Goal: Task Accomplishment & Management: Complete application form

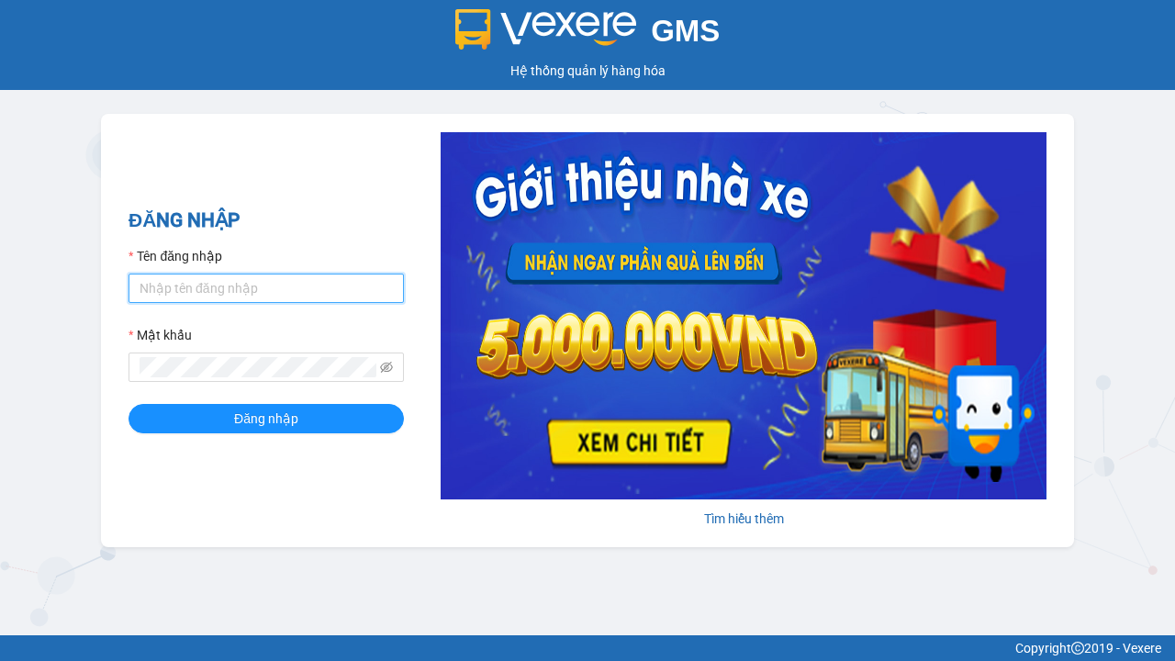
click at [266, 287] on input "Tên đăng nhập" at bounding box center [266, 288] width 275 height 29
type input "ly.xtl"
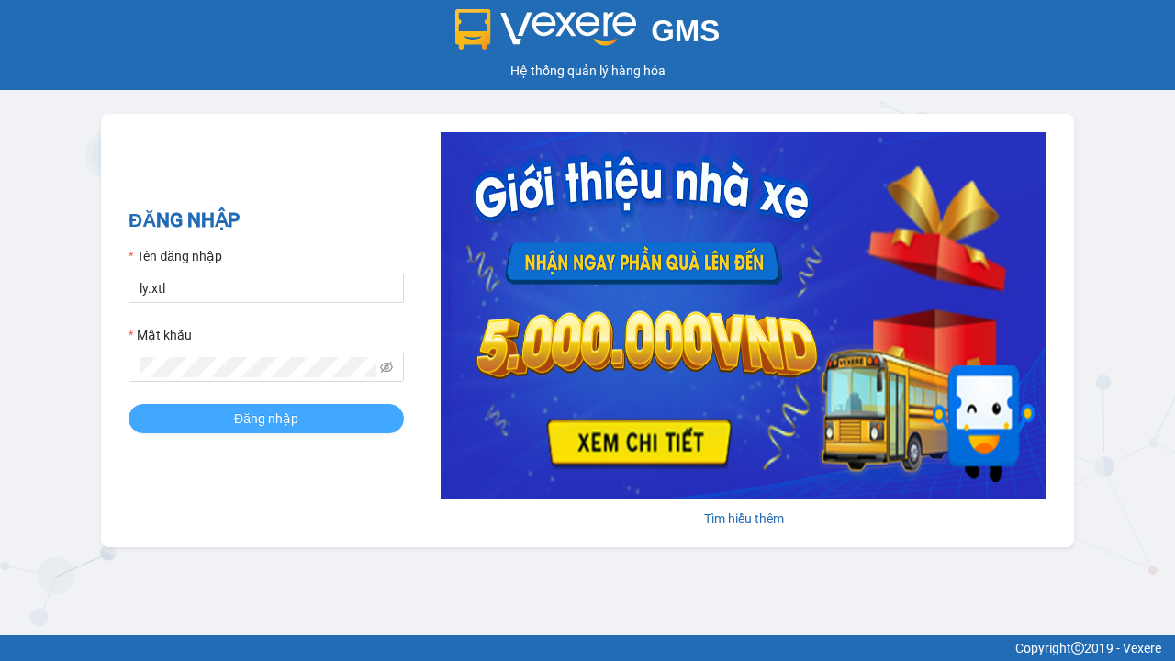
click at [266, 418] on span "Đăng nhập" at bounding box center [266, 418] width 64 height 20
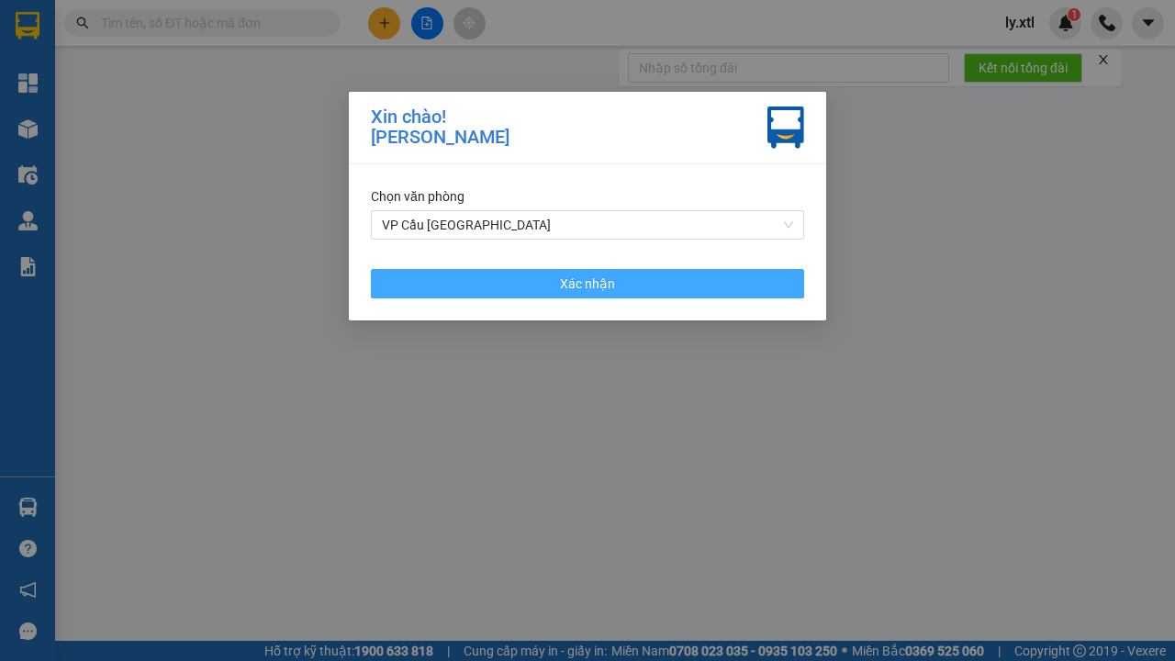
click at [587, 283] on span "Xác nhận" at bounding box center [587, 284] width 55 height 20
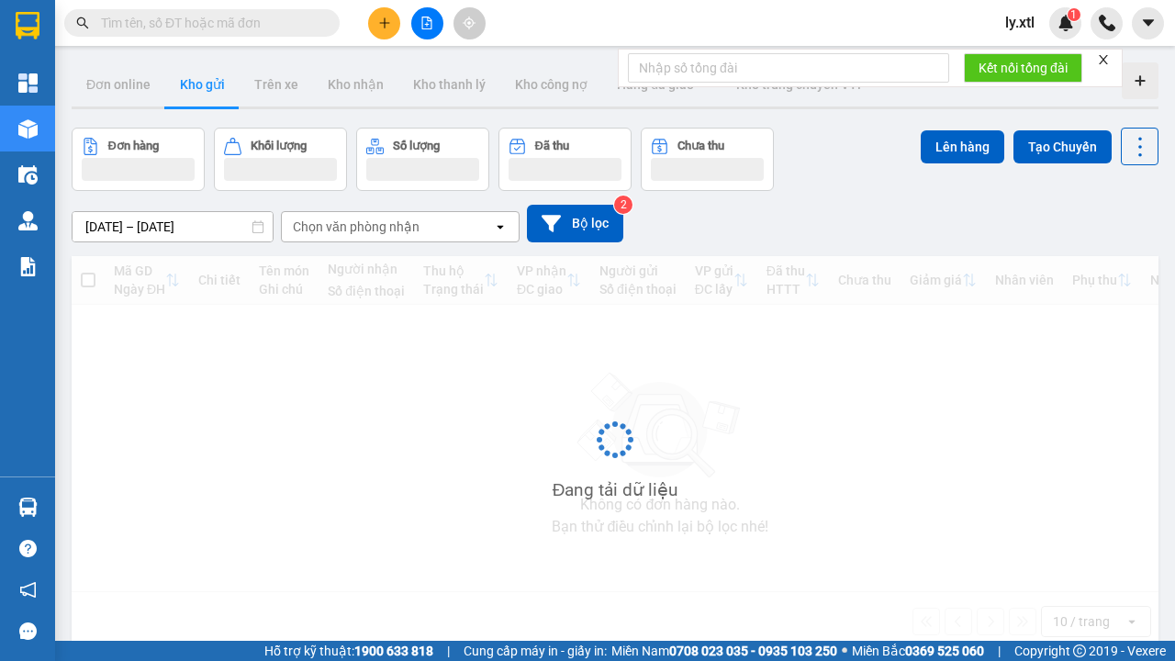
click at [384, 23] on icon "plus" at bounding box center [384, 22] width 10 height 1
click at [457, 69] on div "Tạo đơn hàng" at bounding box center [457, 69] width 80 height 20
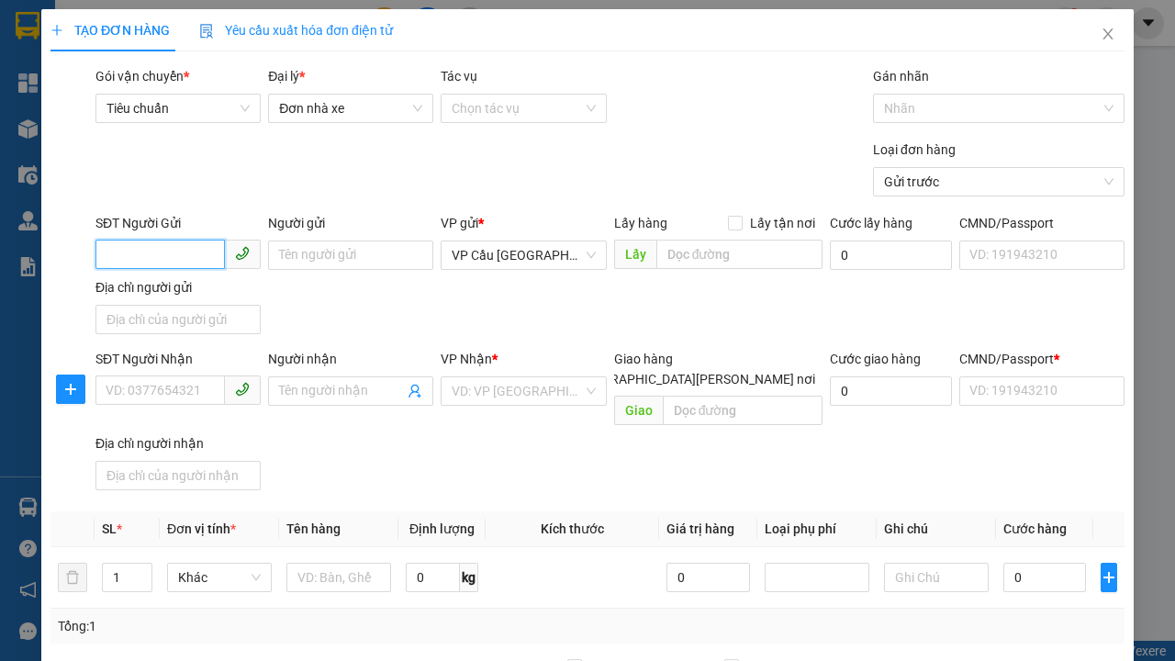
click at [160, 240] on input "SĐT Người Gửi" at bounding box center [159, 254] width 129 height 29
type input "0927328187"
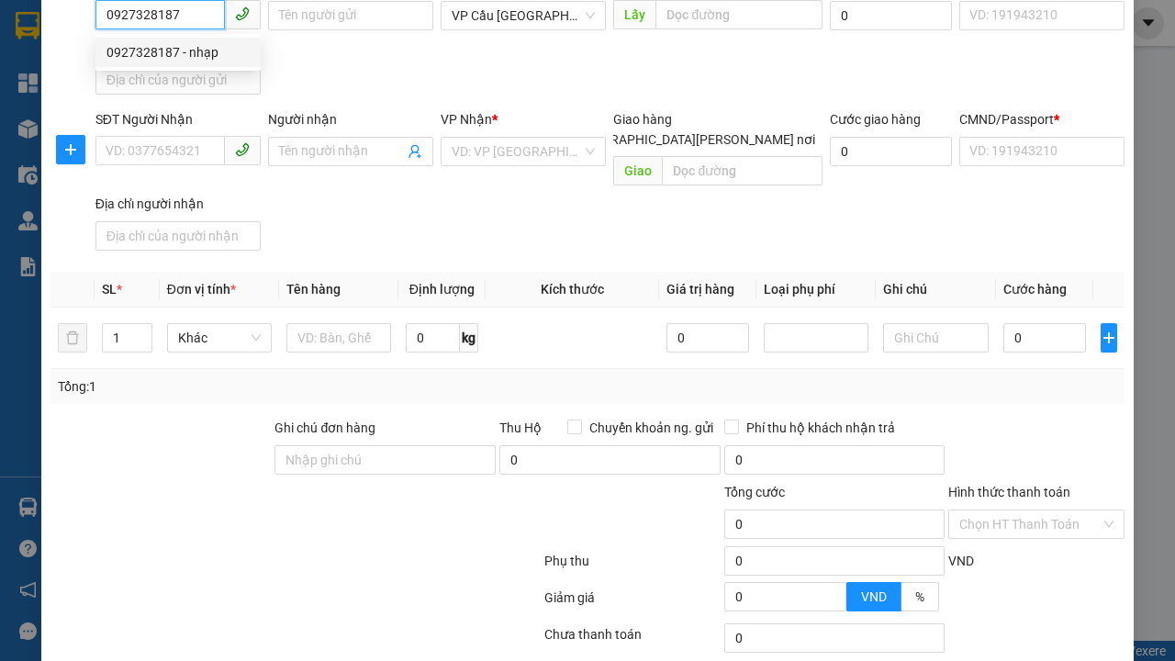
click at [178, 52] on div "0927328187 - nhạp" at bounding box center [177, 52] width 143 height 20
type input "nhạp"
checkbox input "true"
type input "[GEOGRAPHIC_DATA]"
type input "123456789112"
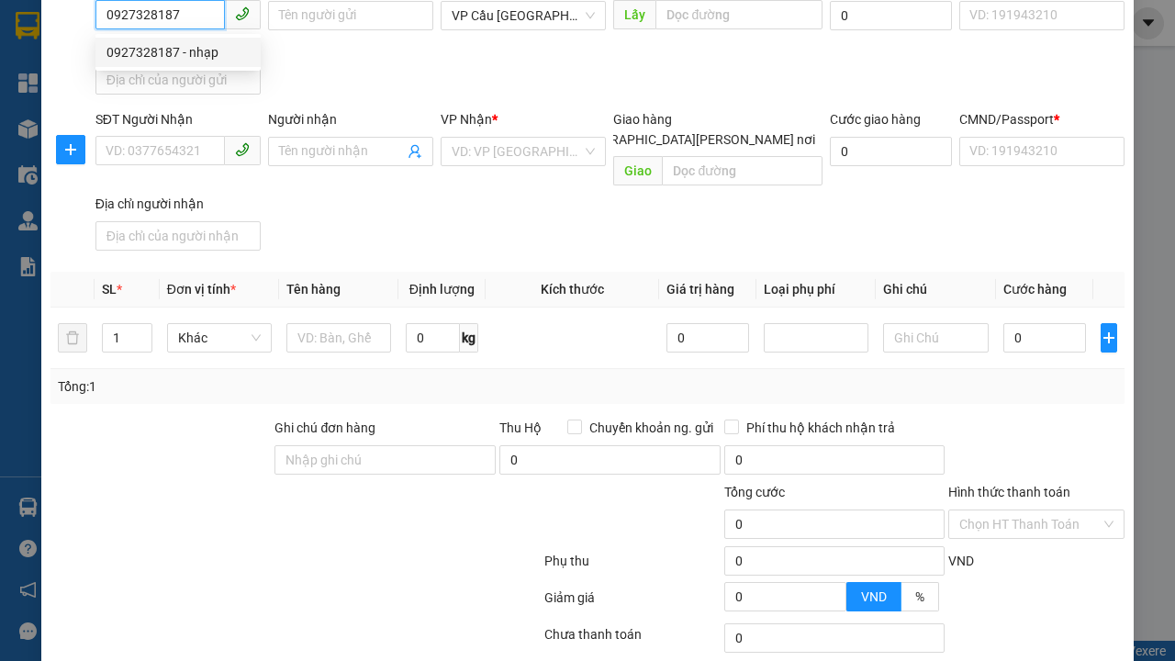
type input "0938096867"
type input "nhap"
type input "chợ thị nghè"
type input "10.000"
type input "123456789456"
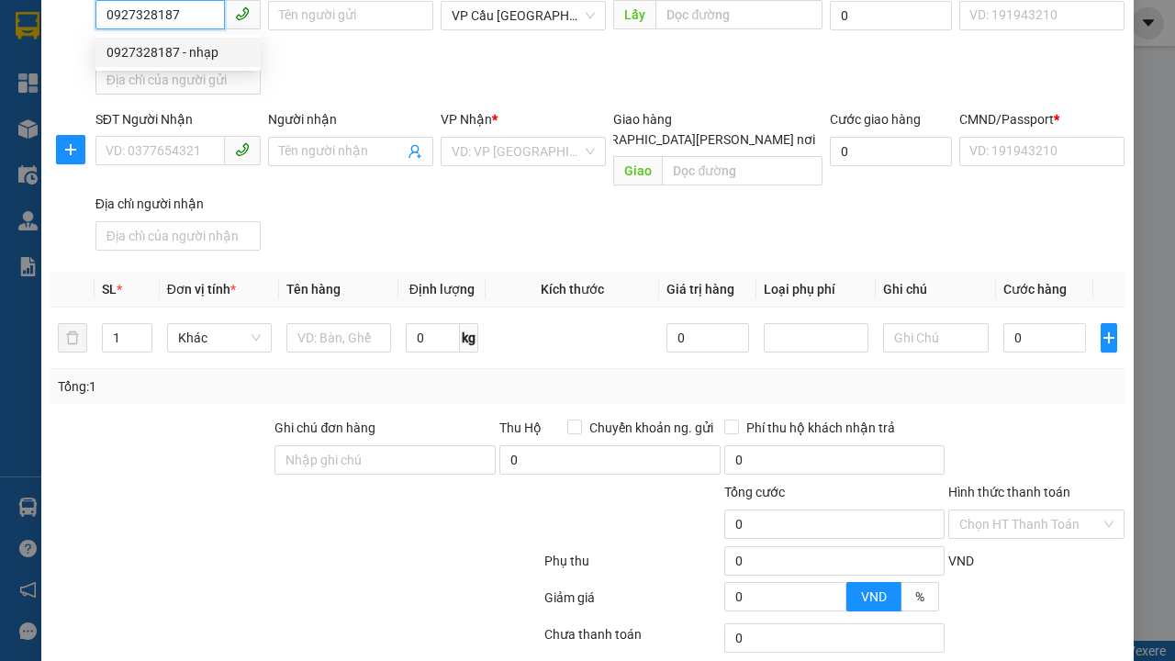
type input "200.000"
type input "15.000"
type input "20.000"
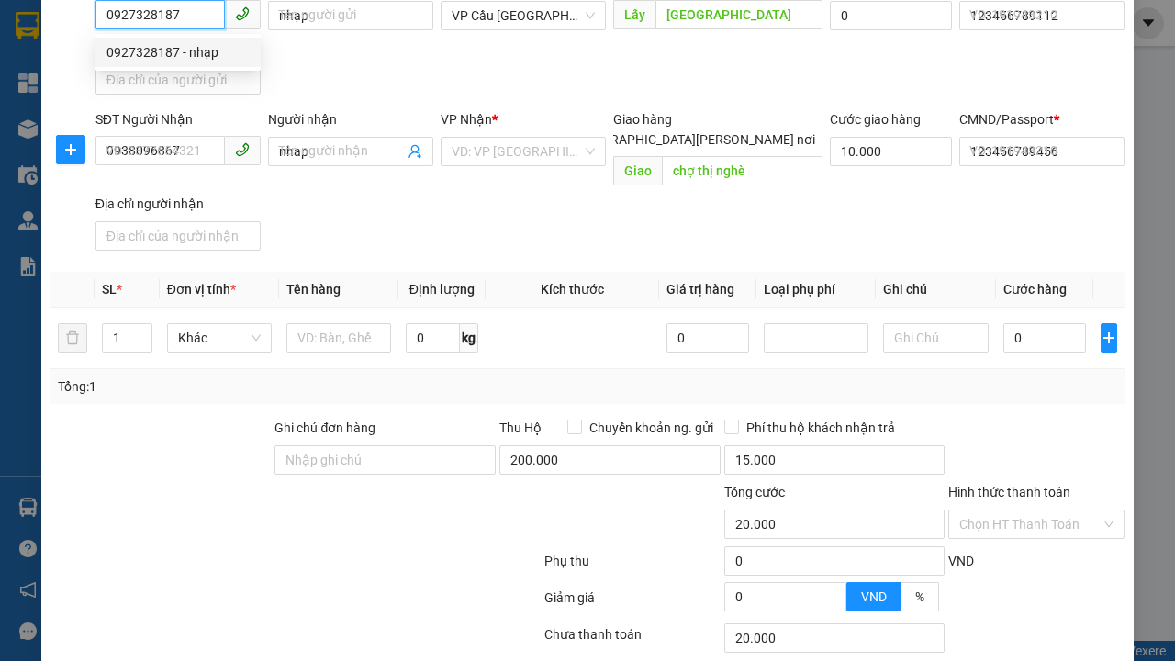
type input "320.000"
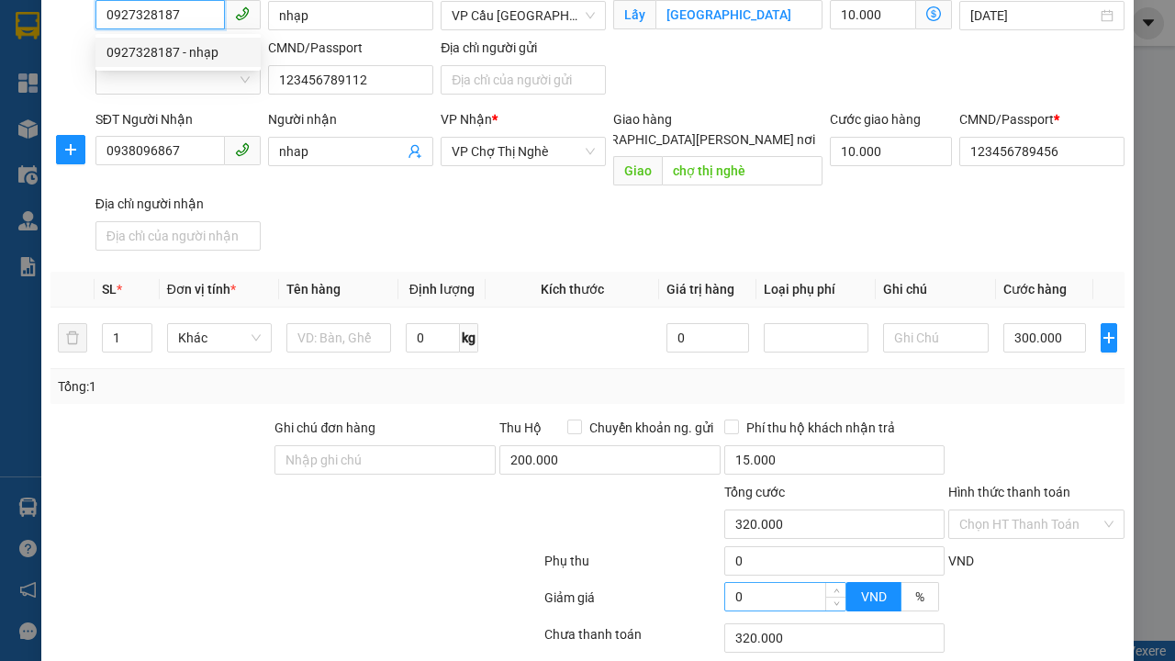
type input "0927328187"
click at [785, 583] on input "0" at bounding box center [785, 597] width 121 height 28
type input "300.000"
type input "20.000"
type input "300.000"
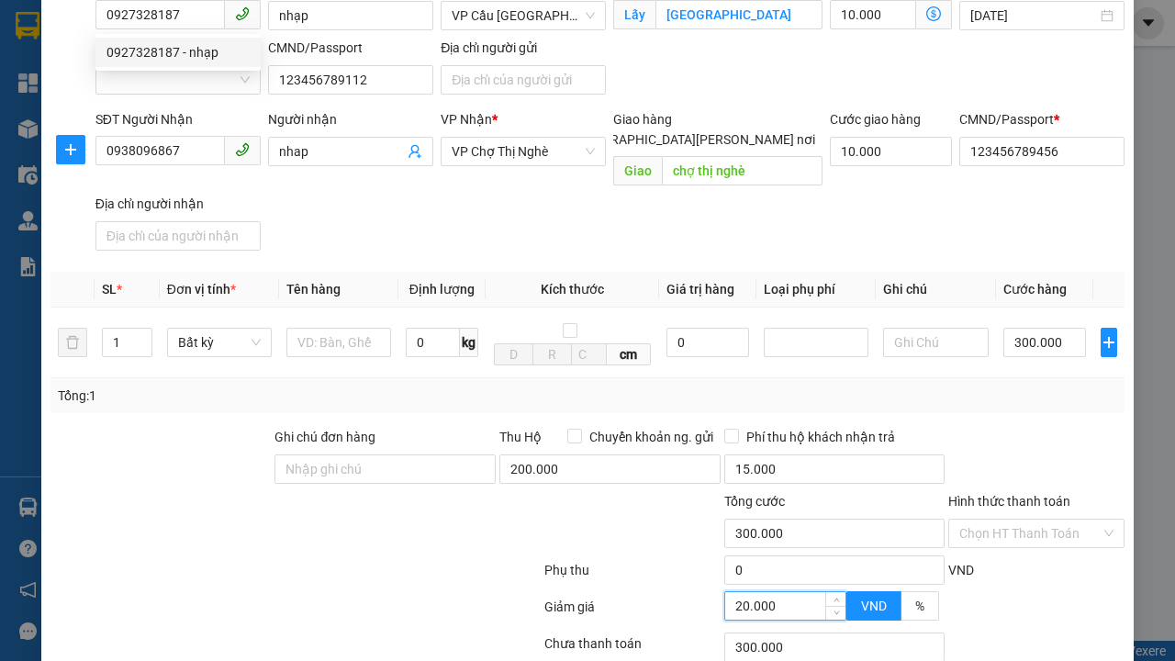
type input "20.000"
